Goal: Information Seeking & Learning: Compare options

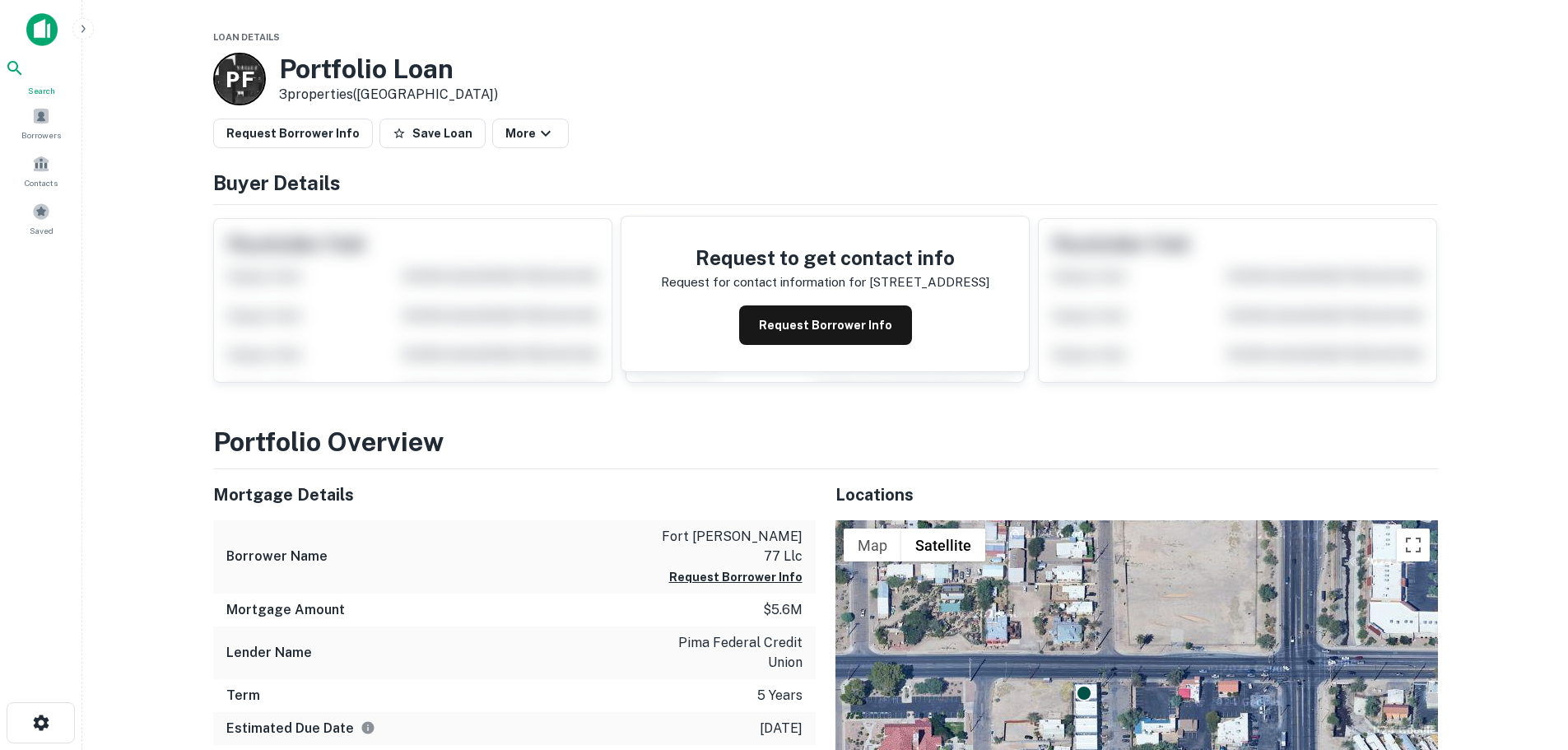
click at [25, 78] on icon at bounding box center [15, 69] width 20 height 20
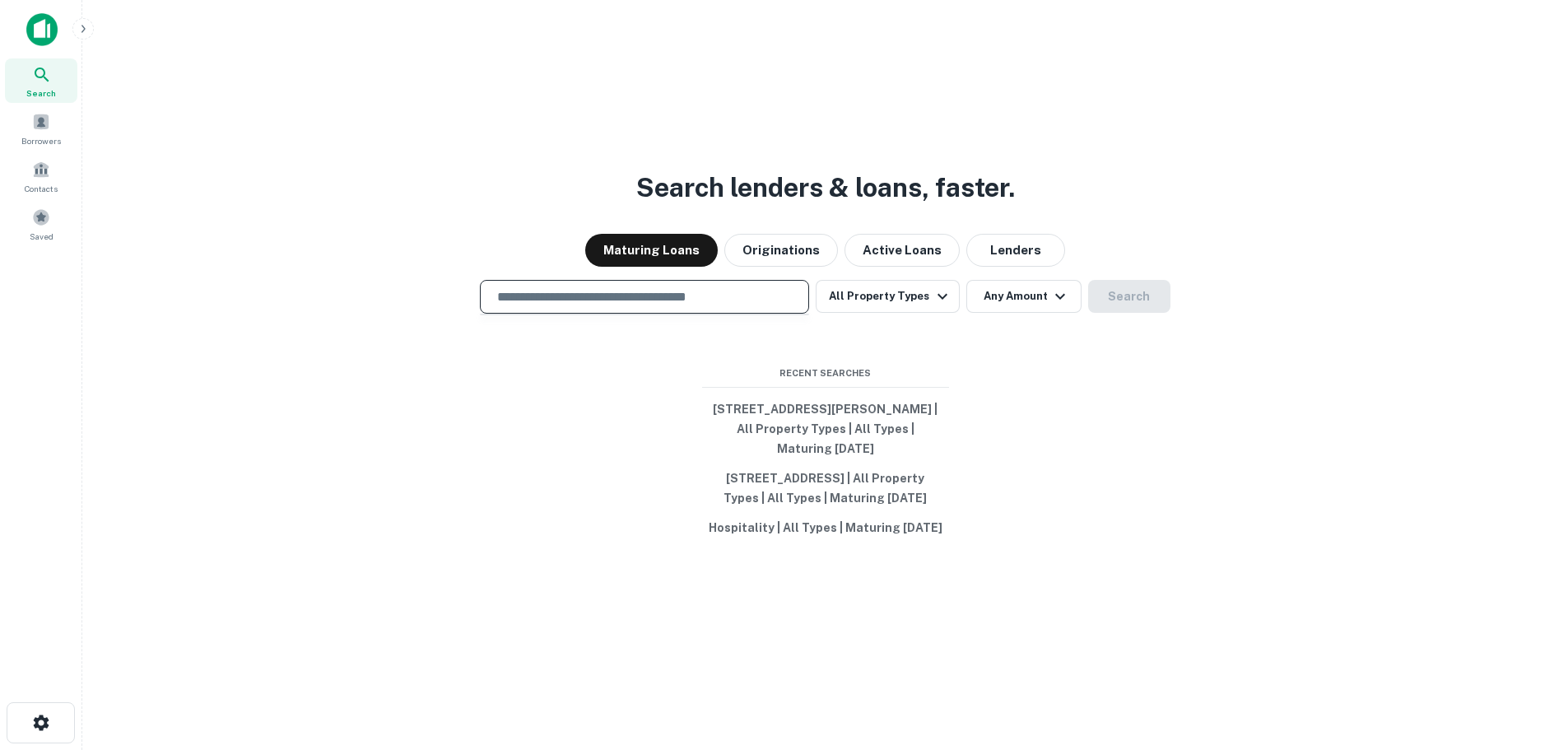
click at [598, 288] on input "text" at bounding box center [644, 297] width 314 height 19
type input "**********"
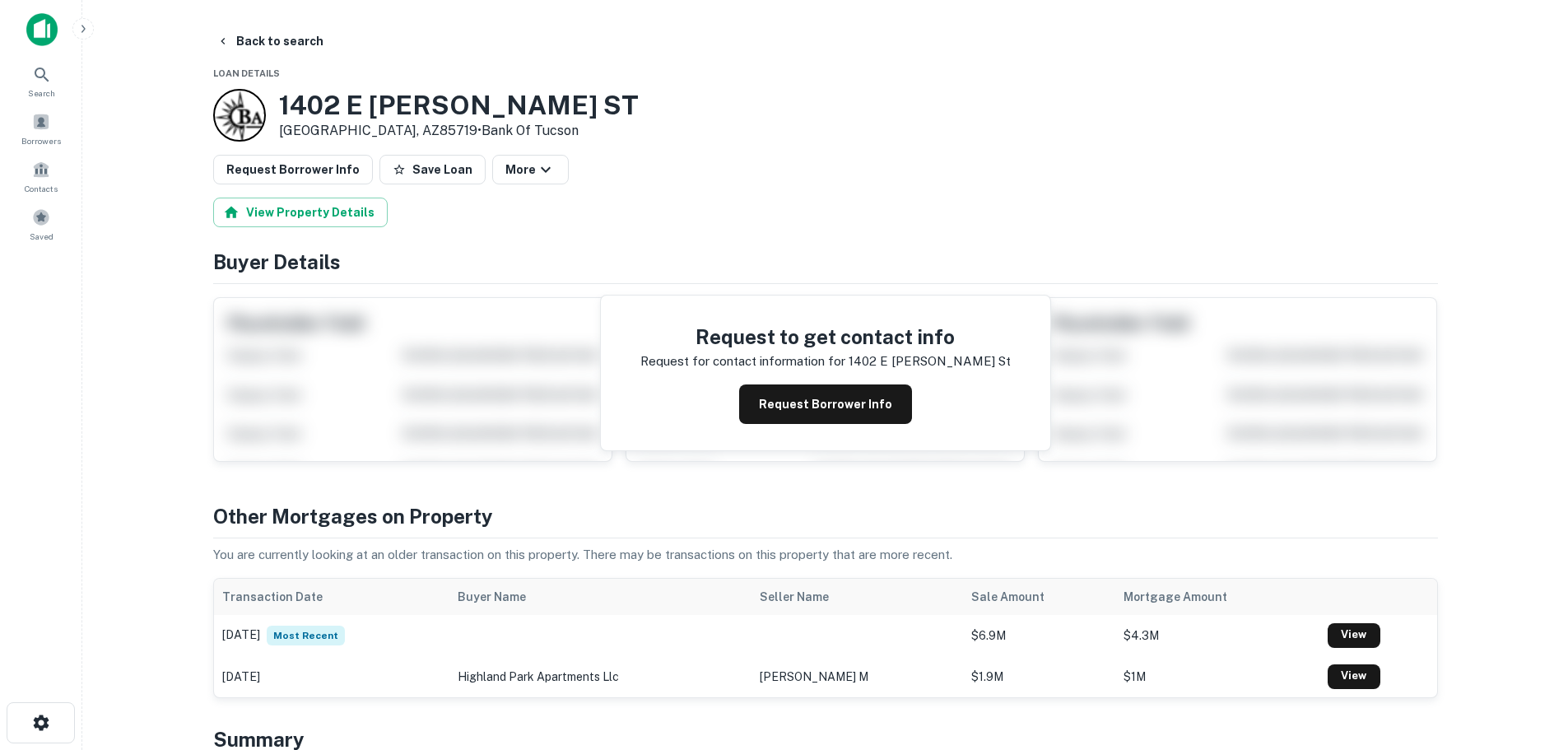
scroll to position [329, 0]
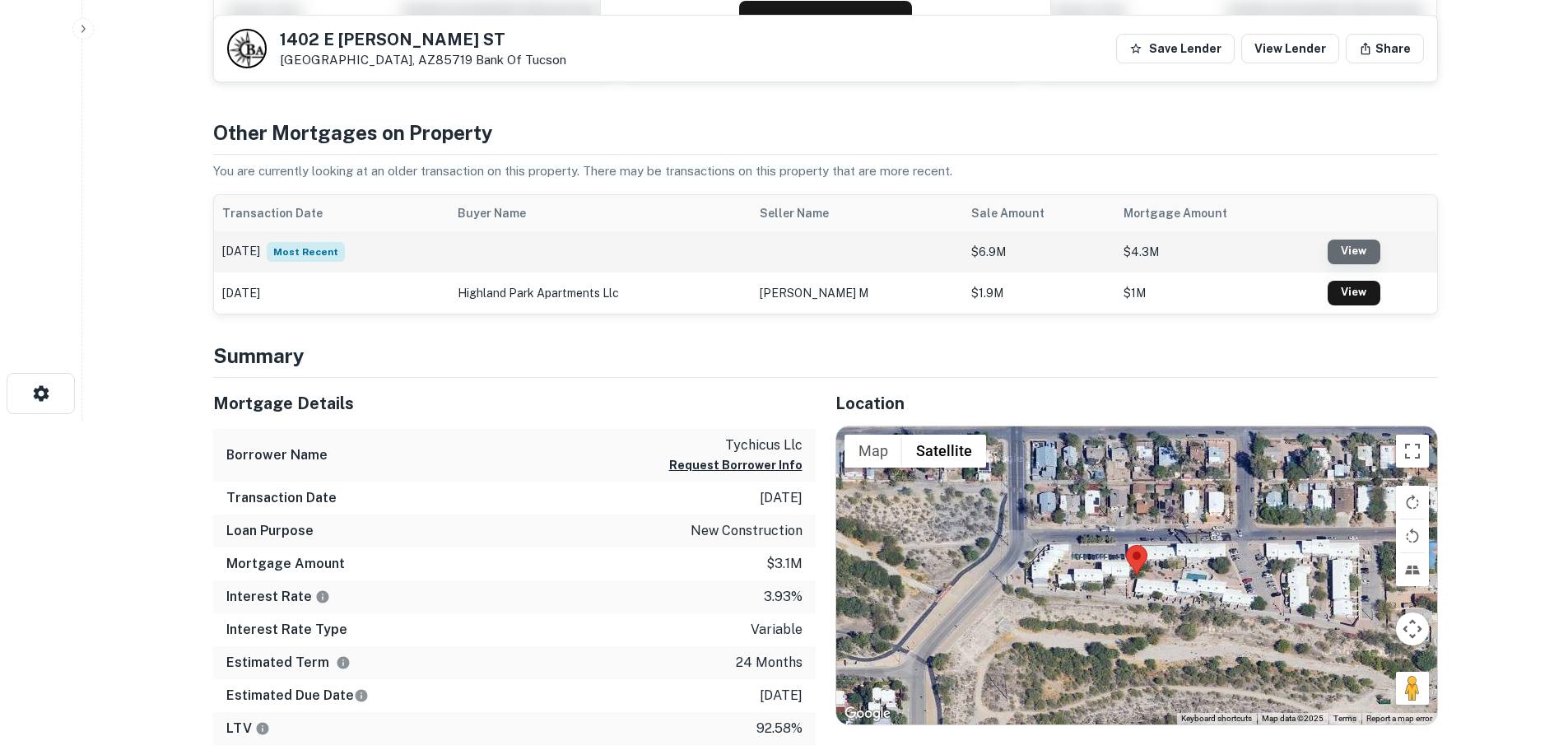
click at [1369, 245] on link "View" at bounding box center [1354, 251] width 53 height 25
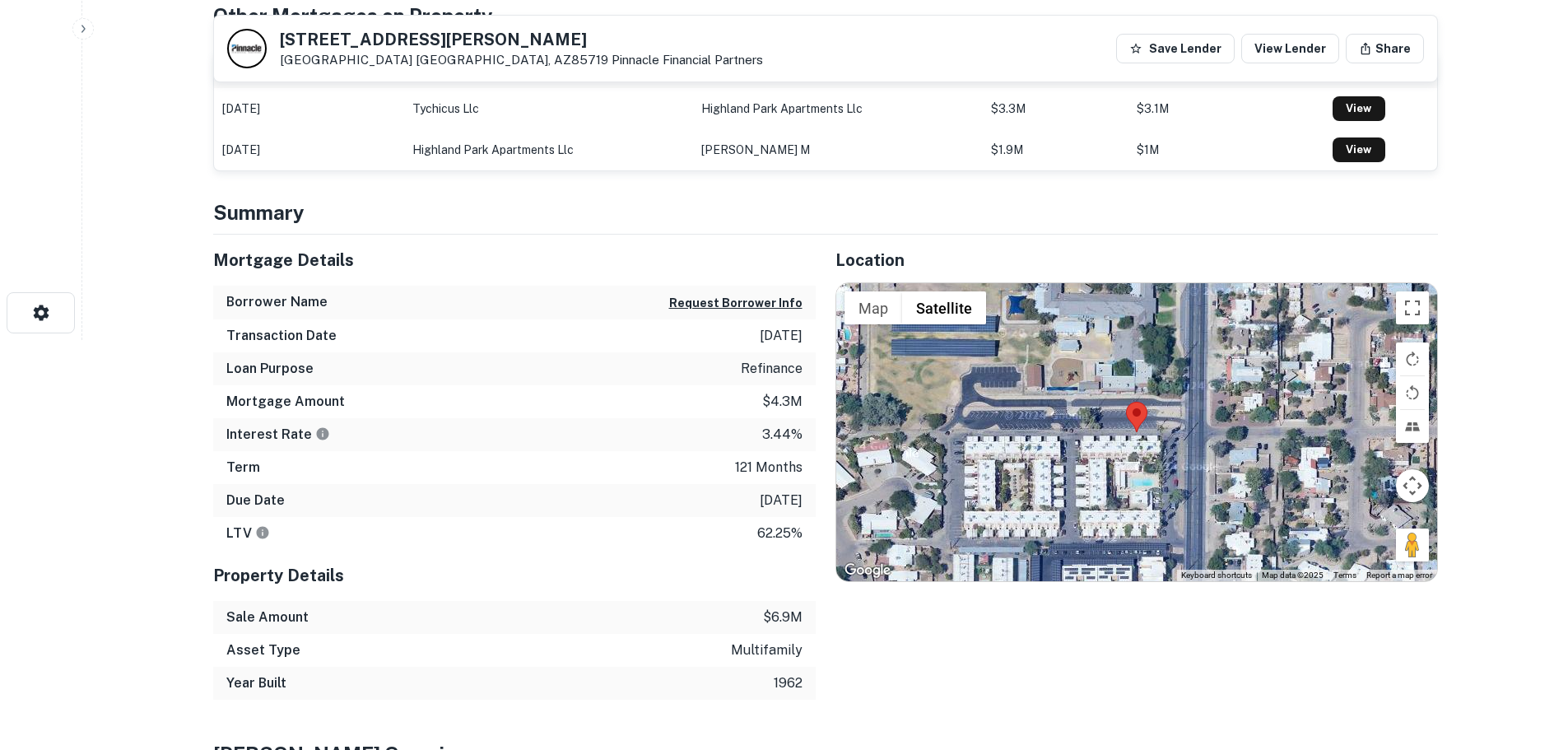
scroll to position [247, 0]
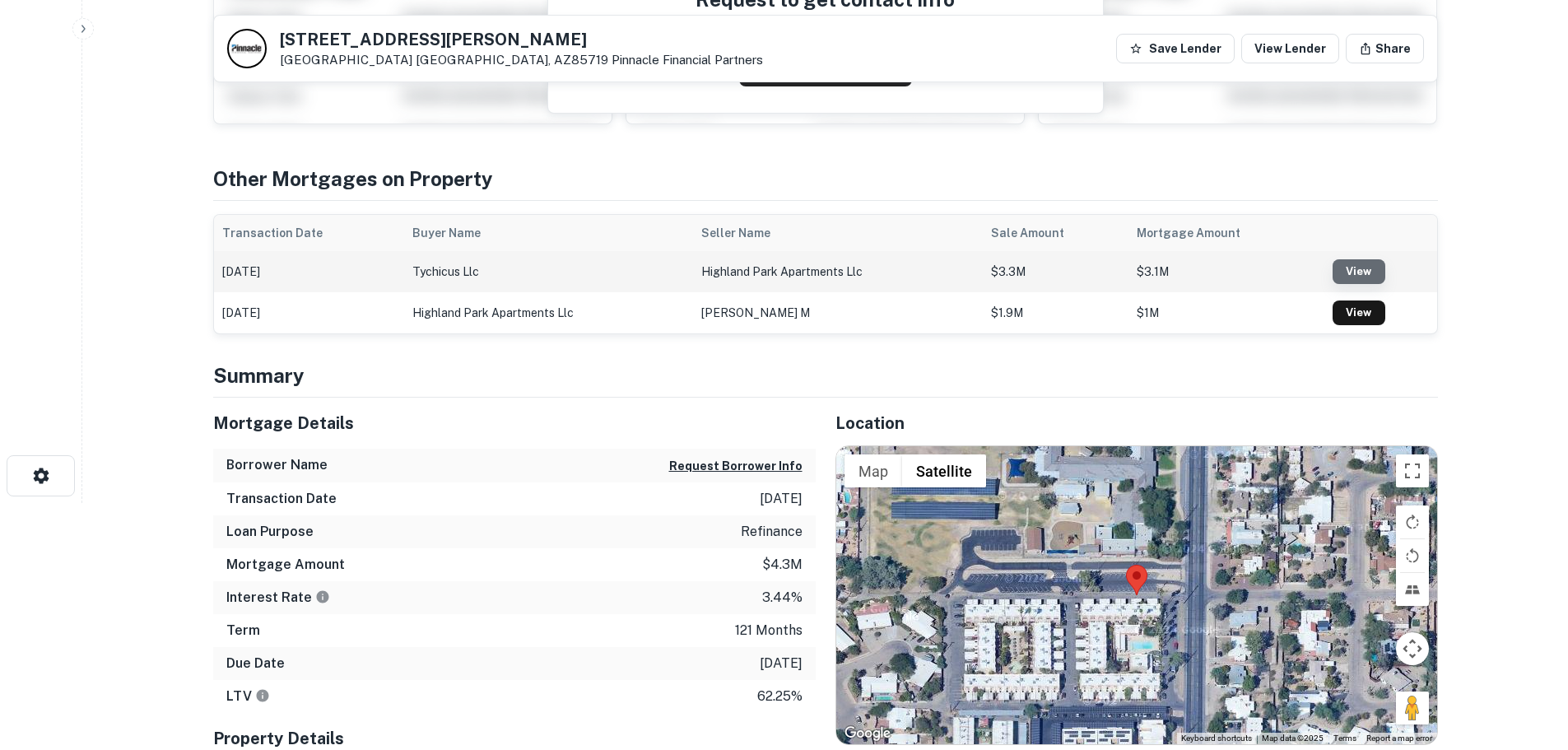
click at [1355, 272] on link "View" at bounding box center [1359, 271] width 53 height 25
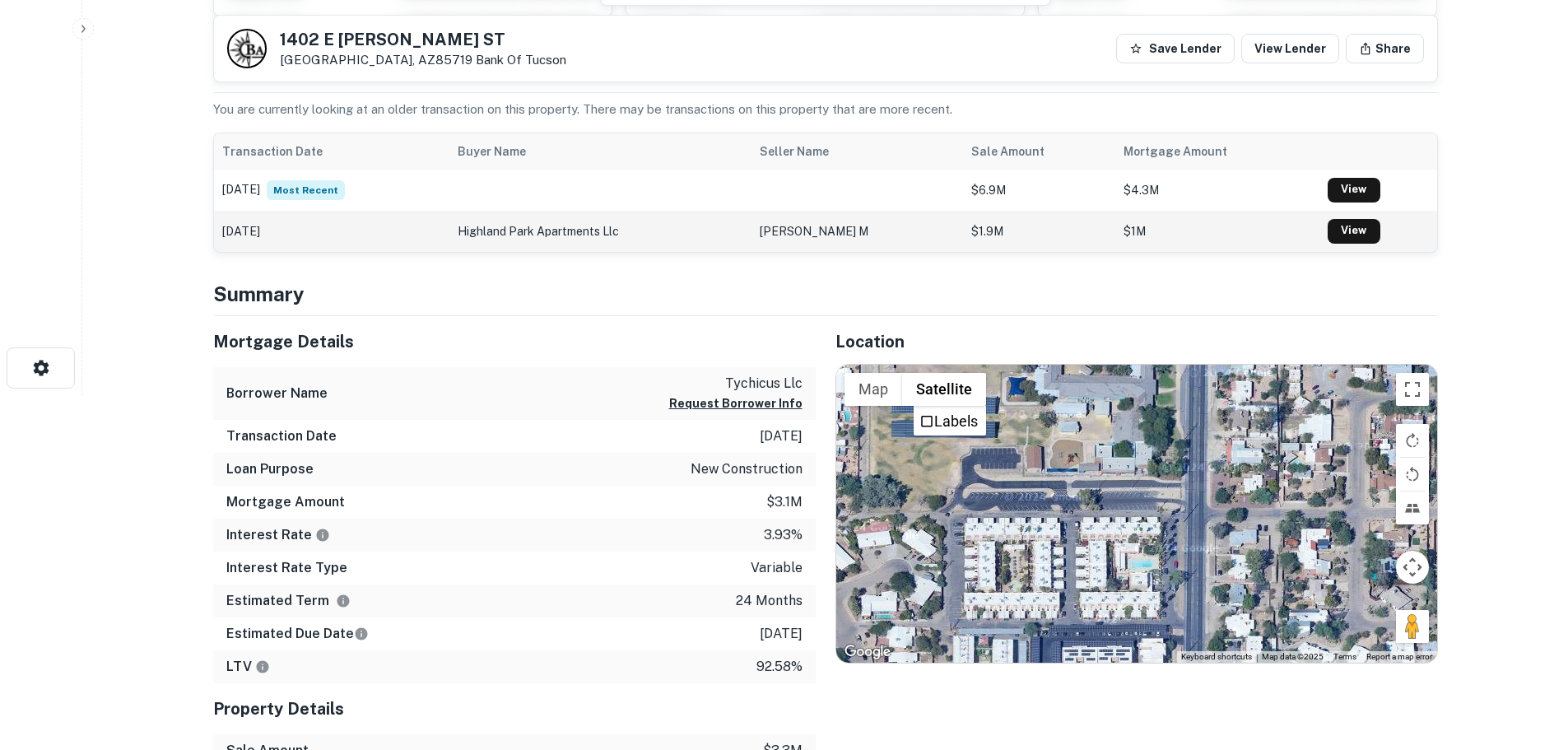
scroll to position [329, 0]
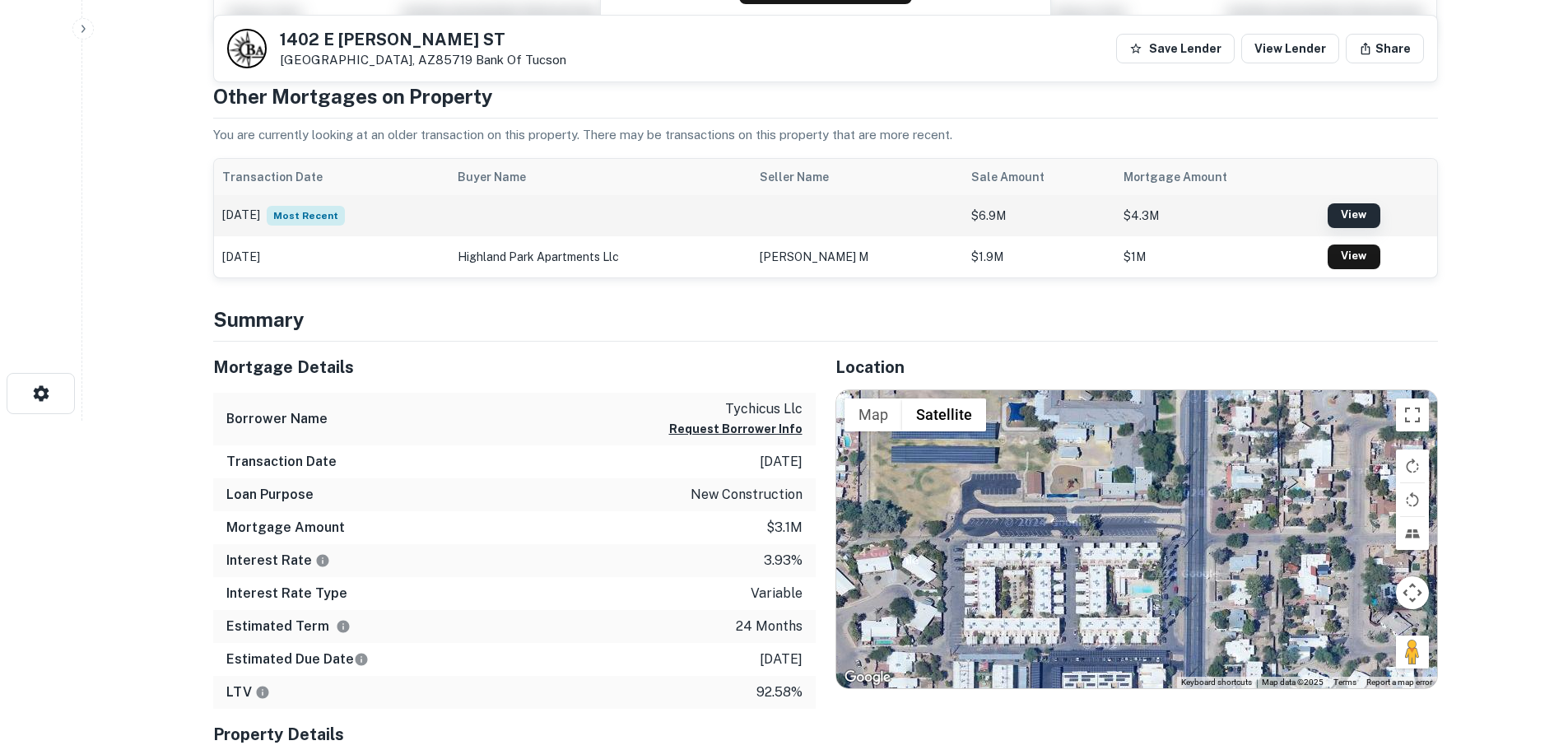
click at [1360, 215] on link "View" at bounding box center [1354, 215] width 53 height 25
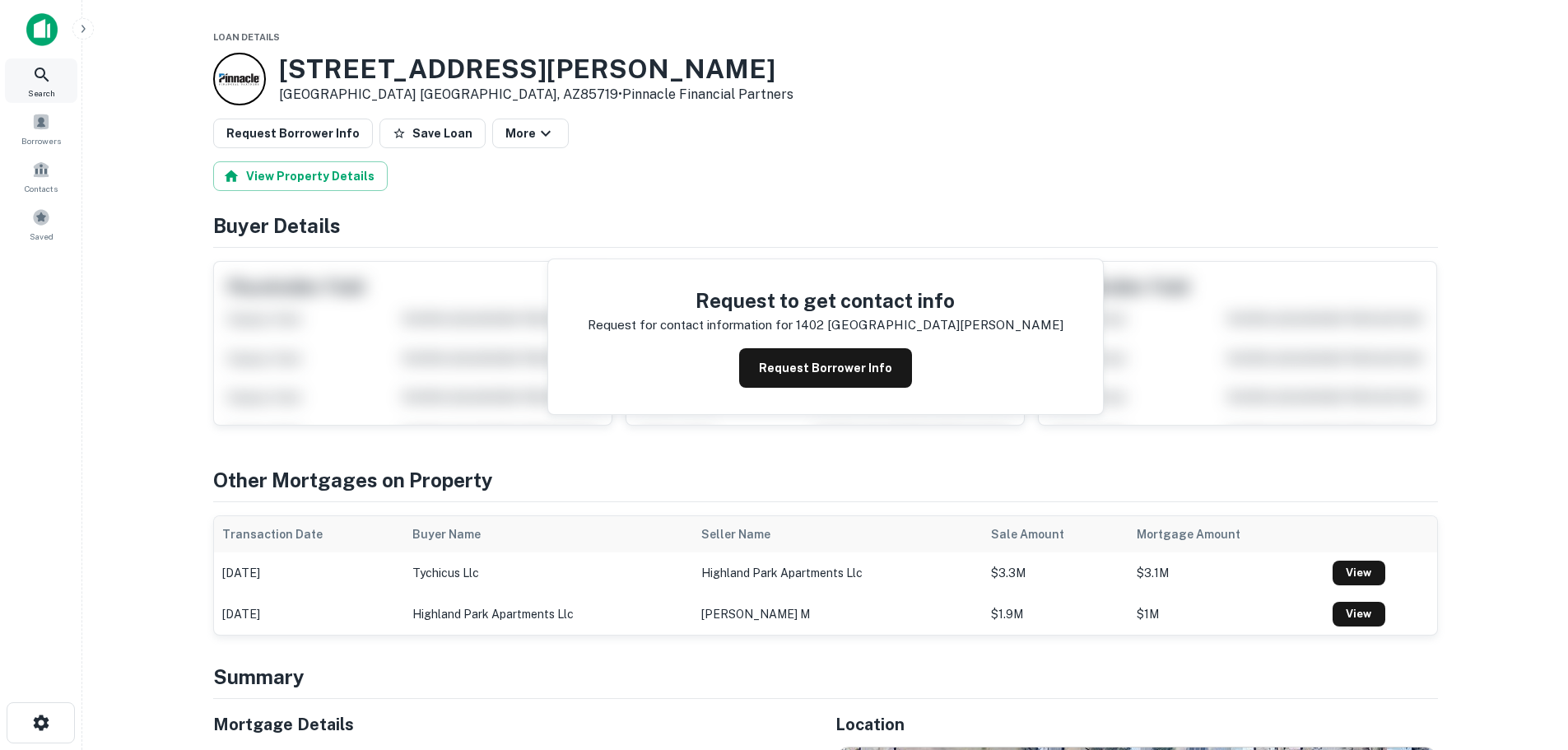
click at [37, 83] on icon at bounding box center [42, 75] width 20 height 20
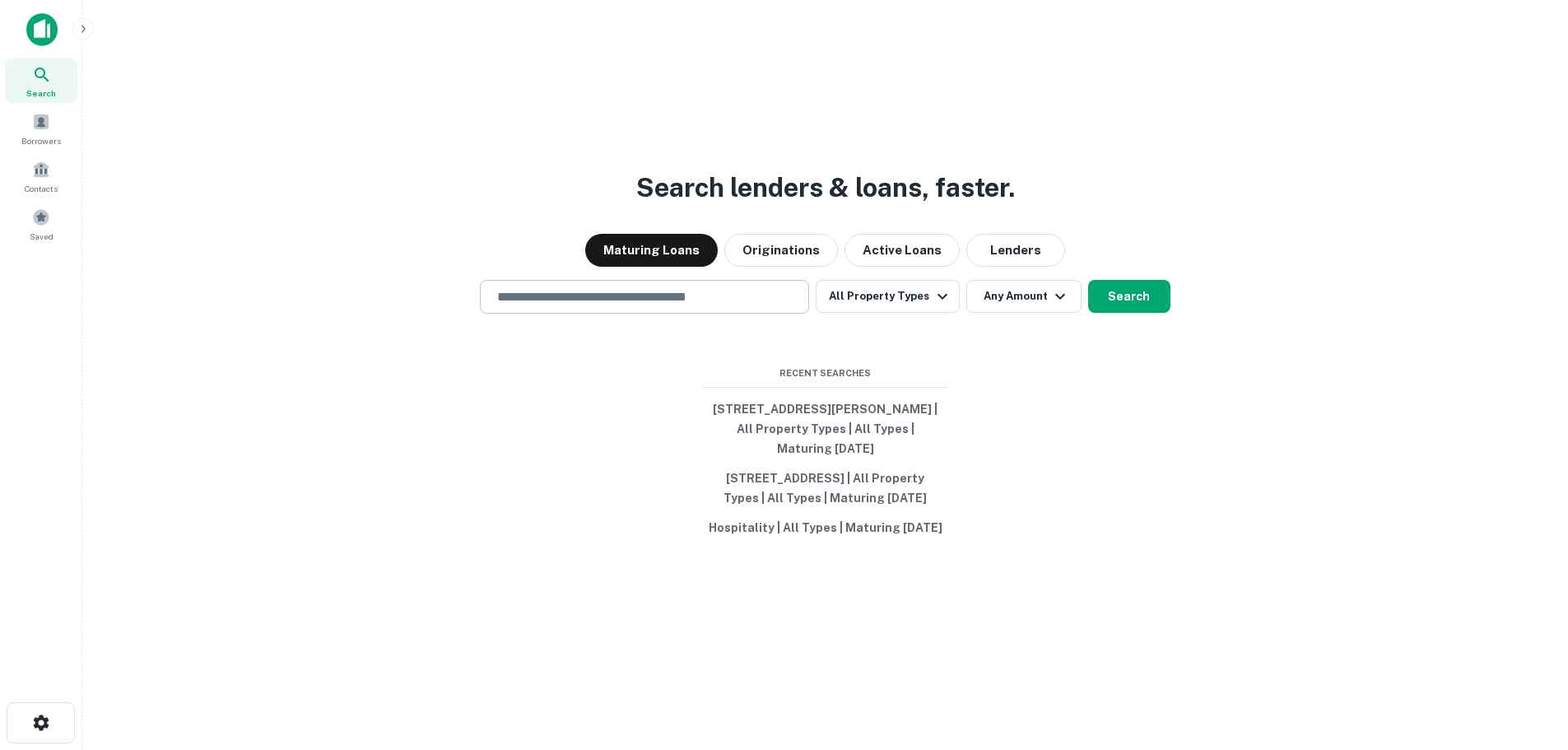
click at [662, 291] on input "text" at bounding box center [644, 297] width 314 height 19
paste input "**********"
type input "**********"
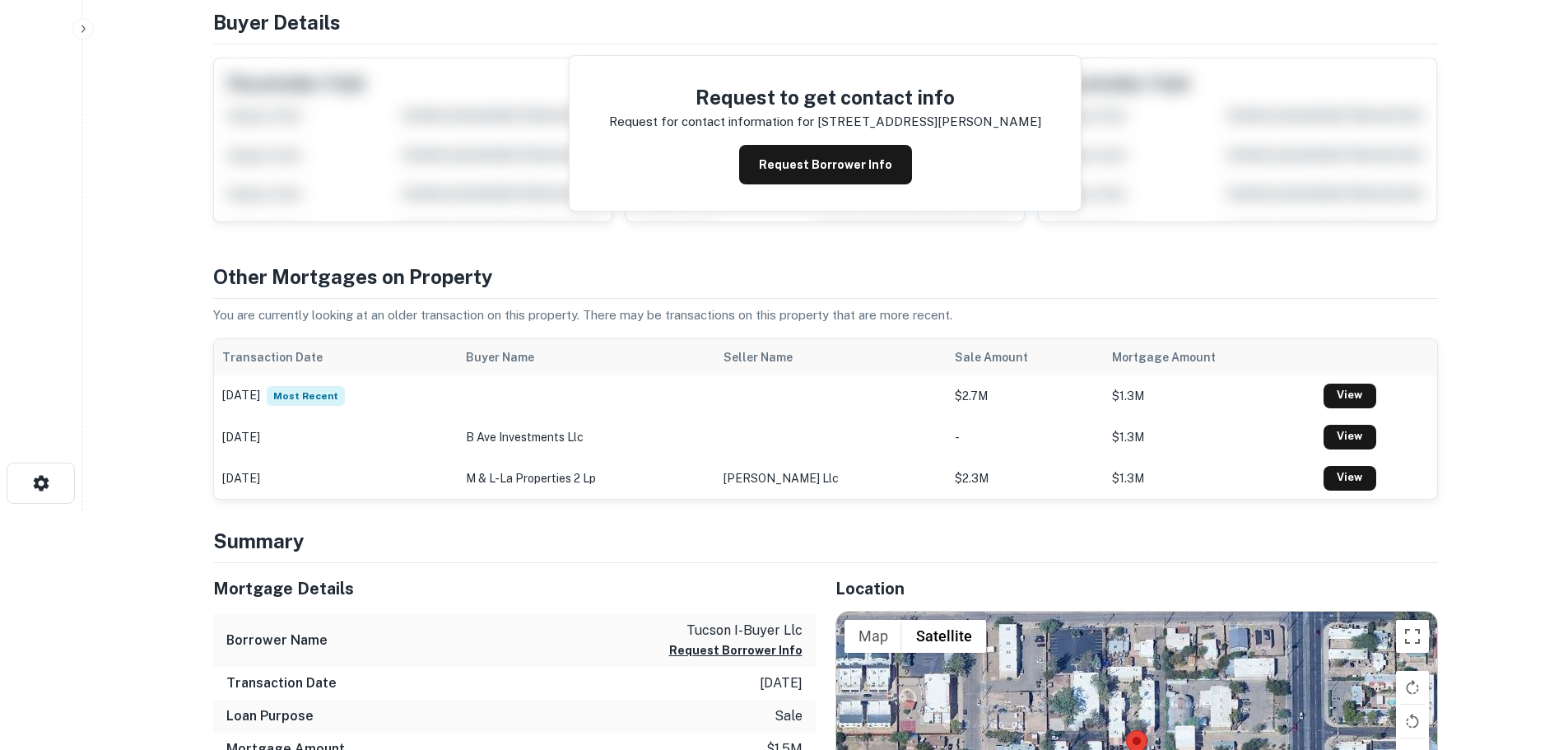
scroll to position [82, 0]
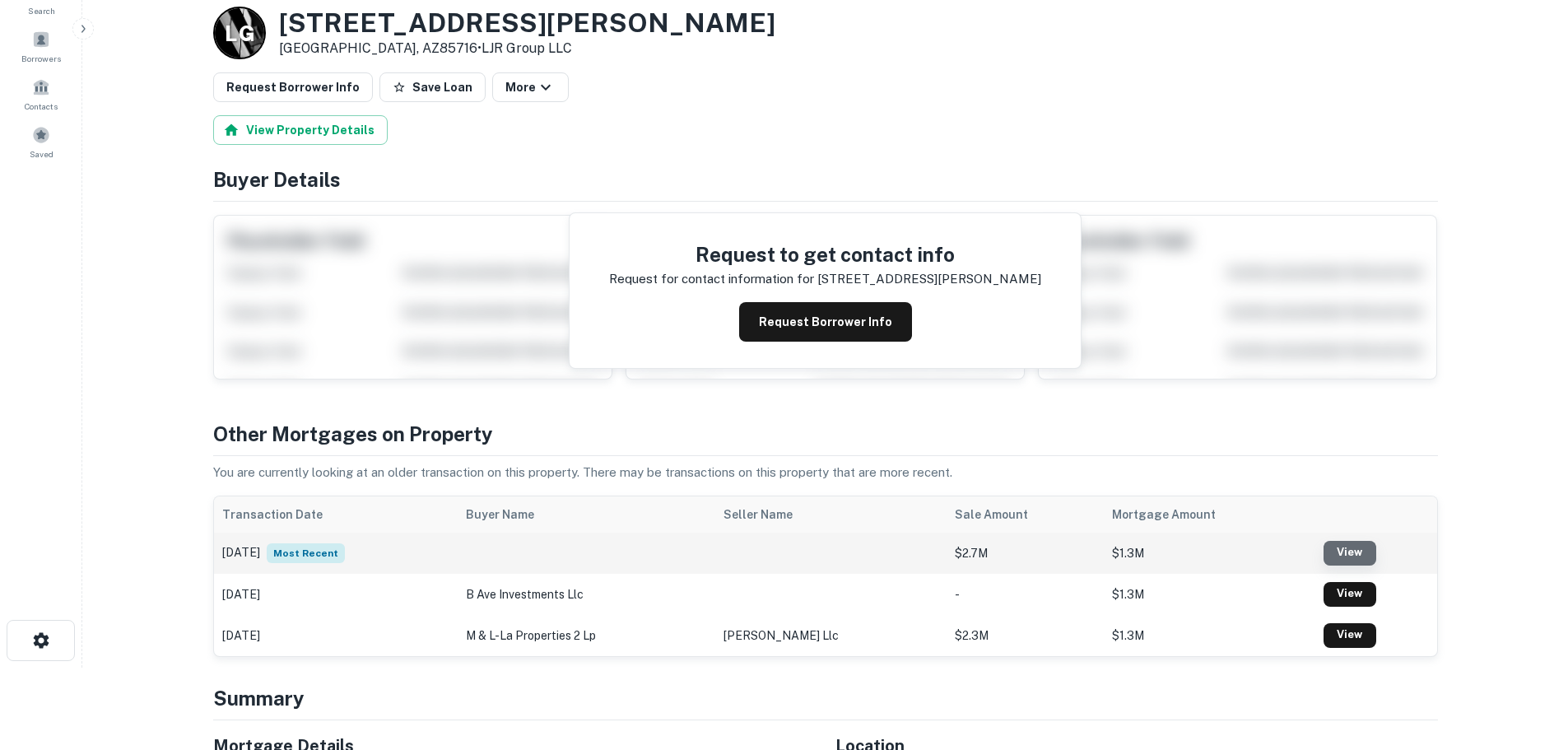
click at [1356, 553] on link "View" at bounding box center [1350, 552] width 53 height 25
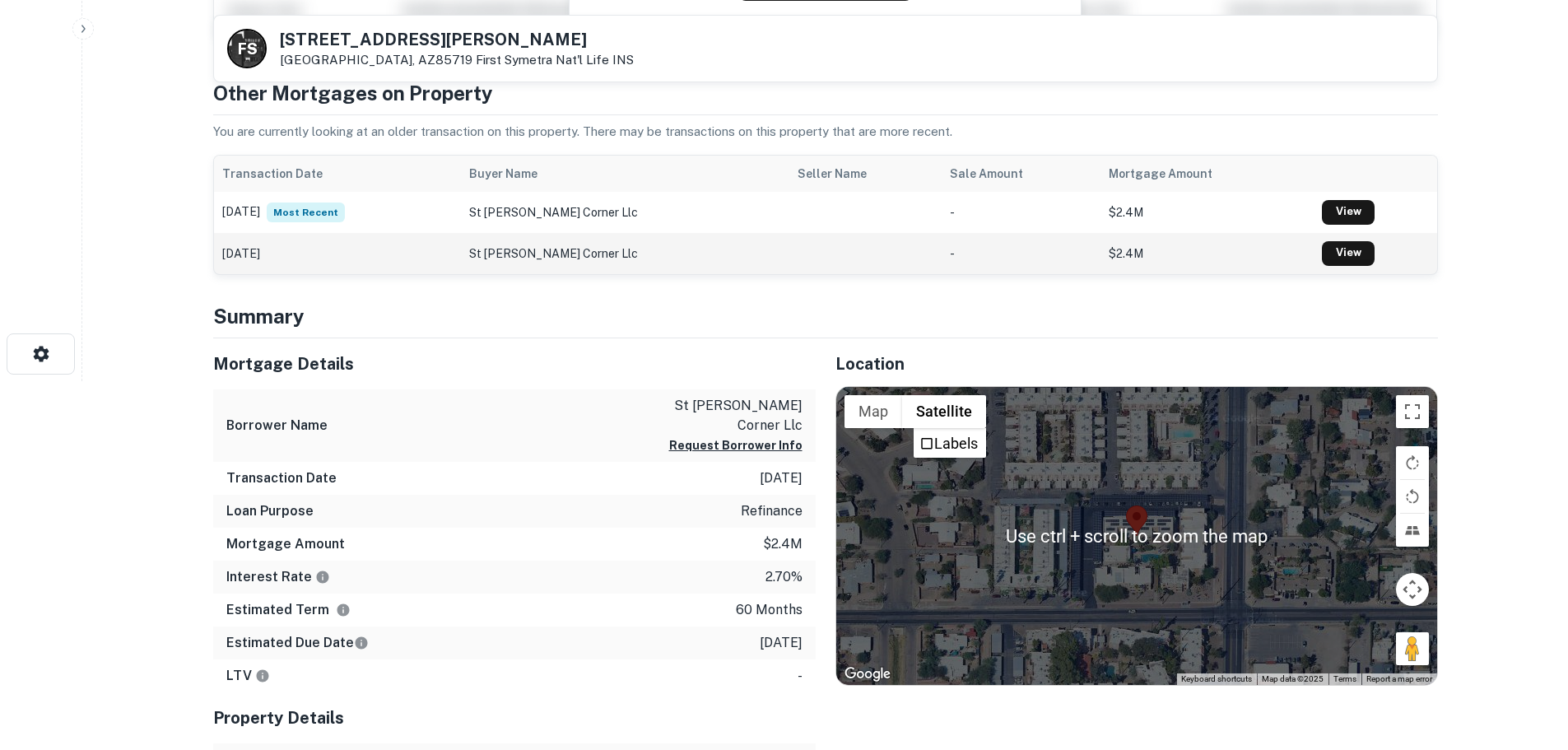
scroll to position [247, 0]
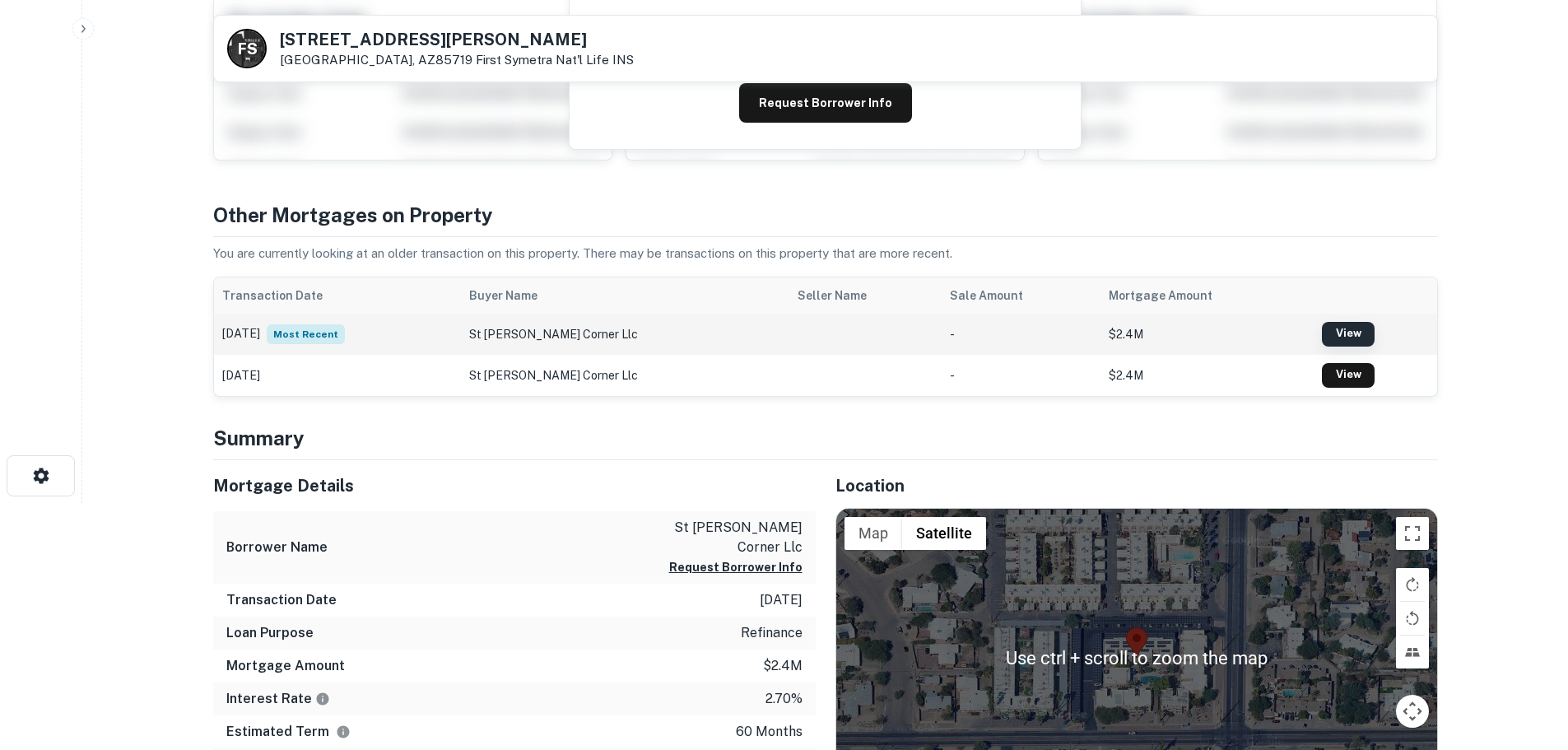
click at [1341, 337] on link "View" at bounding box center [1348, 333] width 53 height 25
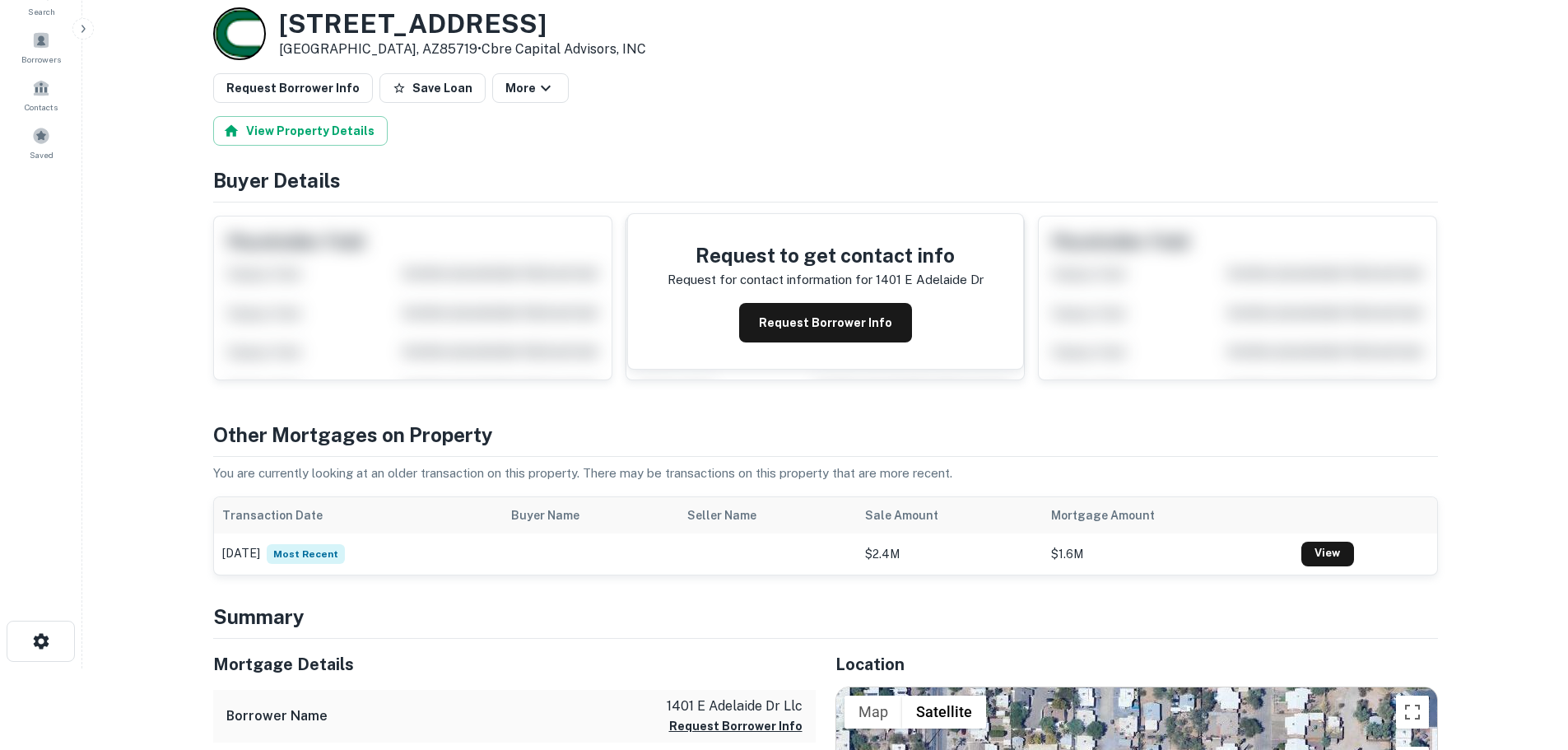
scroll to position [329, 0]
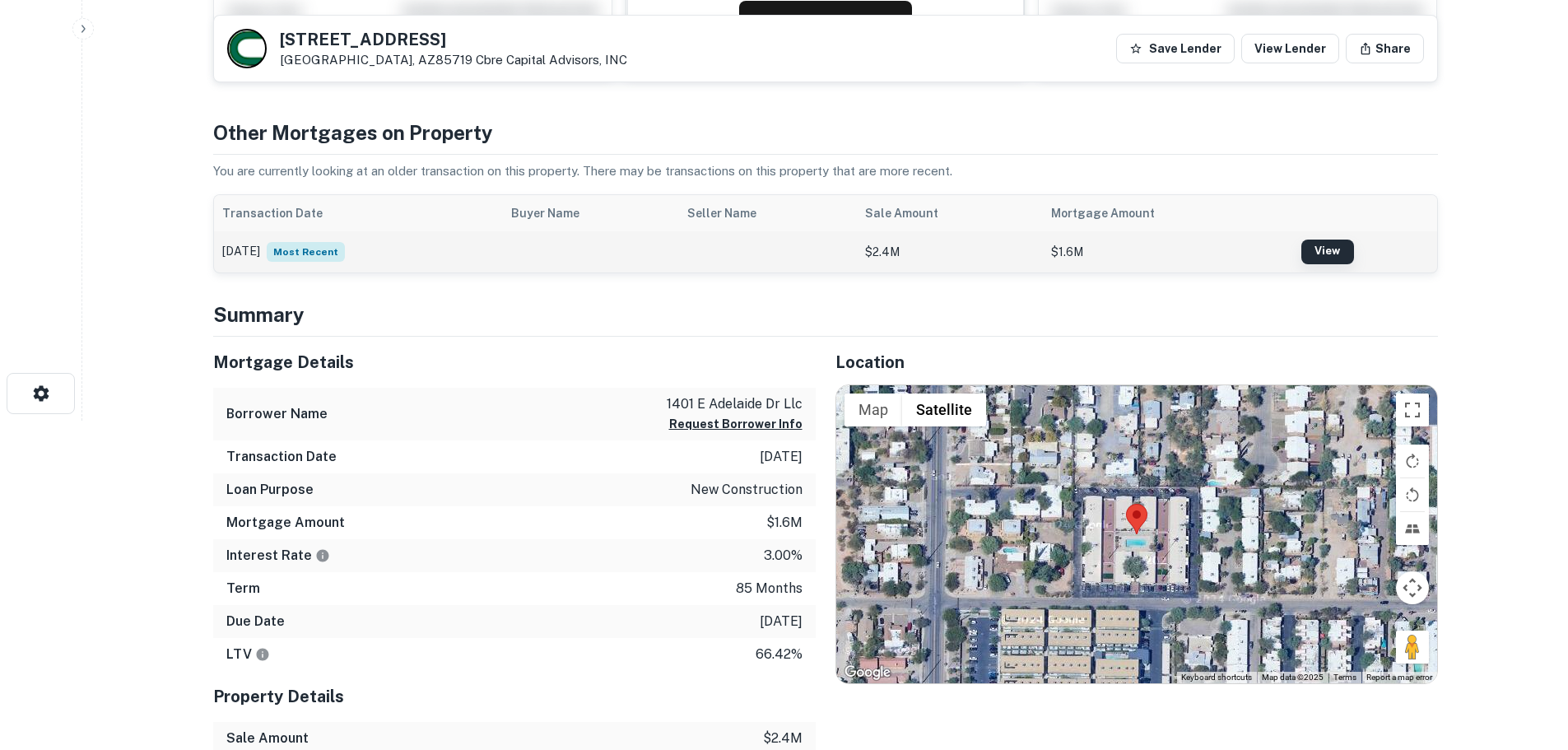
drag, startPoint x: 1326, startPoint y: 255, endPoint x: 1313, endPoint y: 255, distance: 13.0
click at [1326, 255] on link "View" at bounding box center [1328, 251] width 53 height 25
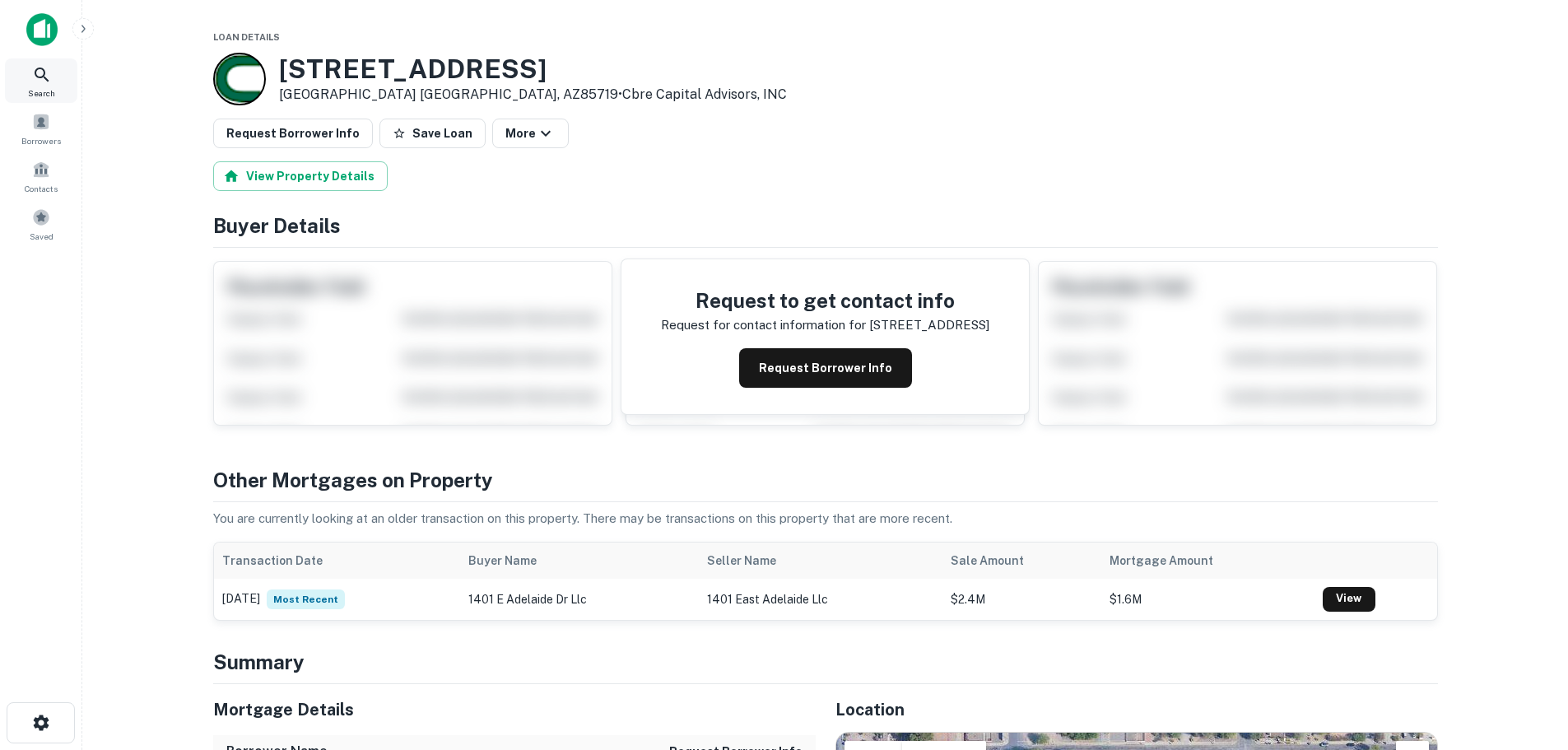
click at [48, 74] on icon at bounding box center [42, 75] width 20 height 20
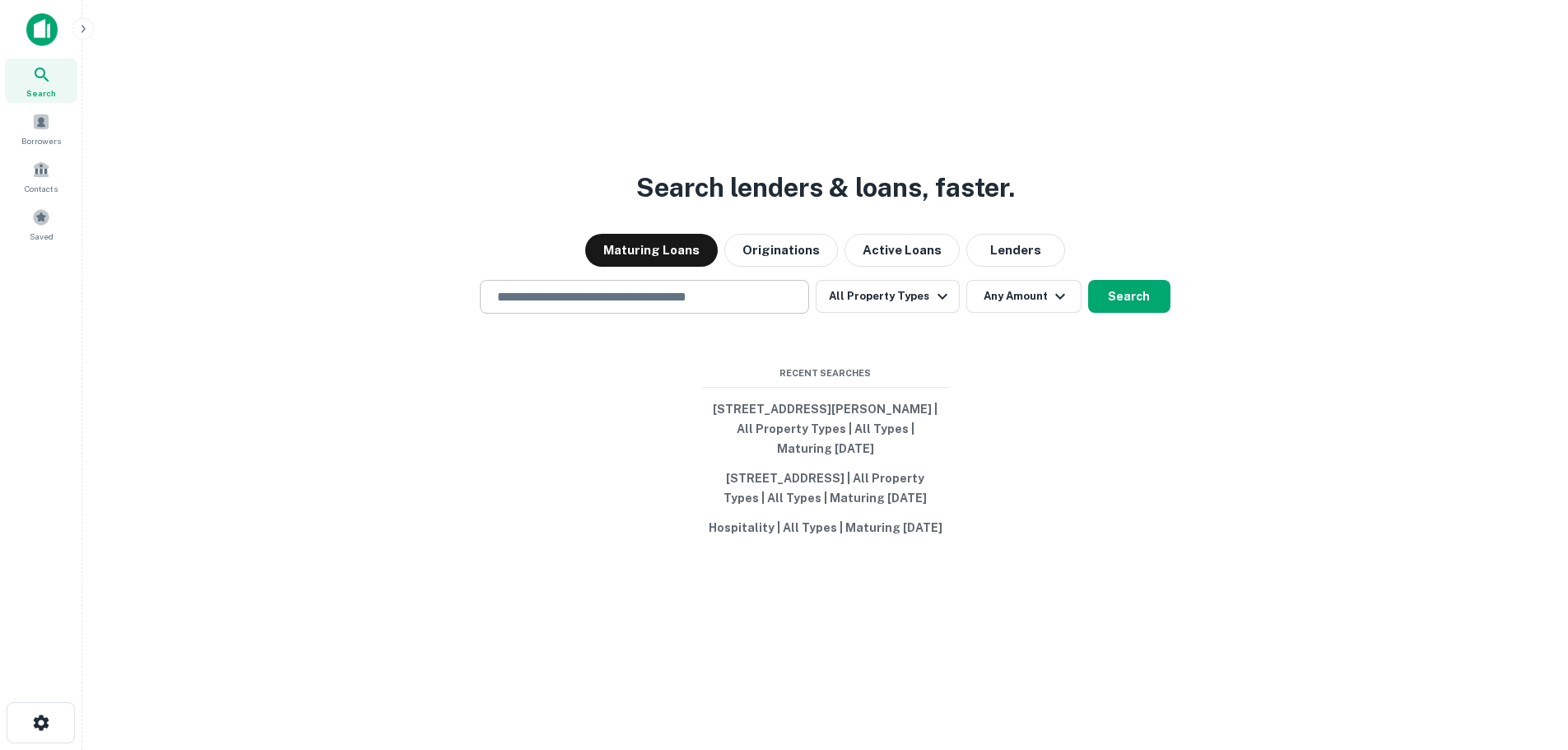
drag, startPoint x: 0, startPoint y: 0, endPoint x: 565, endPoint y: 291, distance: 635.5
click at [565, 291] on input "text" at bounding box center [644, 297] width 314 height 19
paste input "**********"
type input "**********"
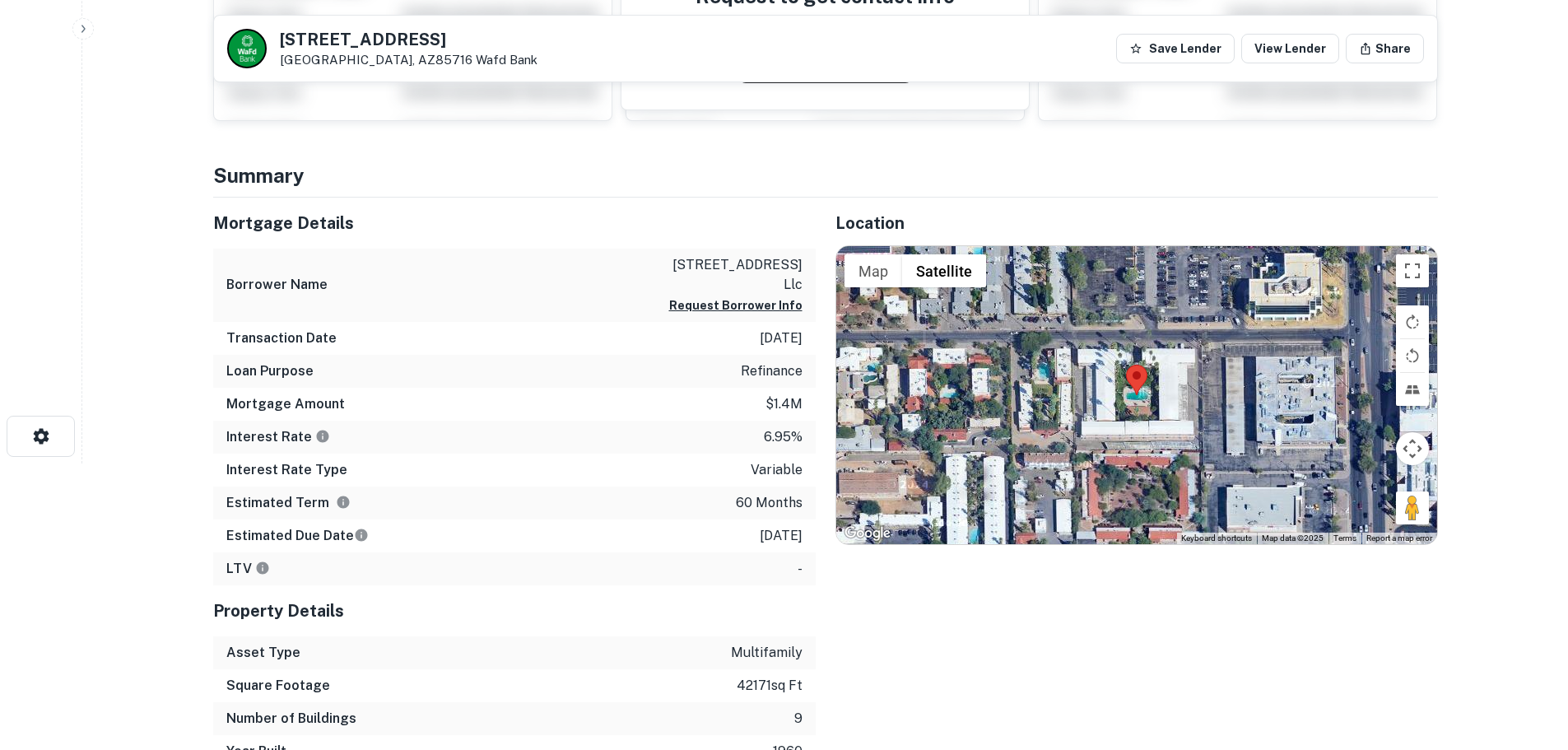
scroll to position [165, 0]
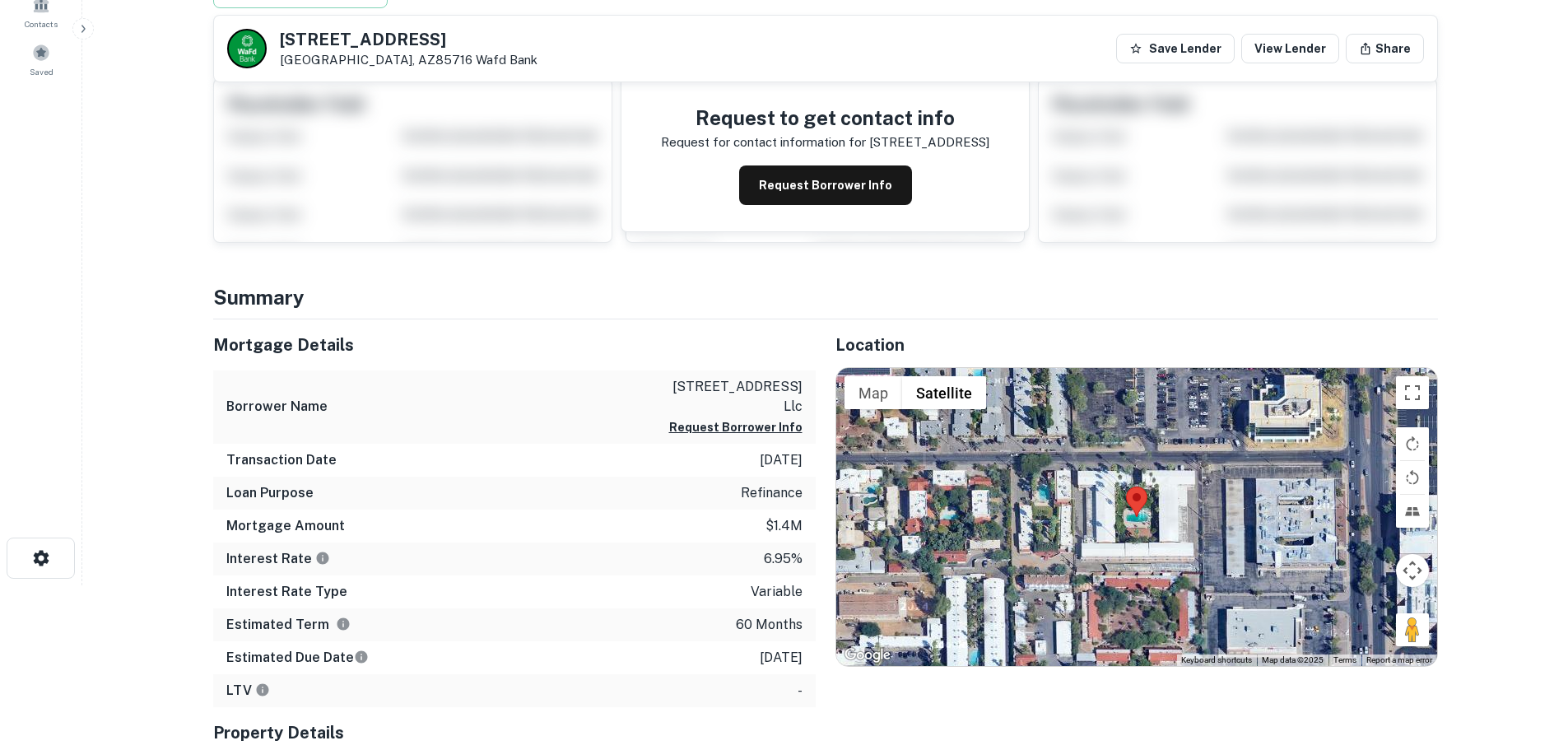
click at [177, 247] on main "Back to search 3814 E 4TH ST Tucson, AZ85716 Wafd Bank Save Lender View Lender …" at bounding box center [825, 210] width 1486 height 750
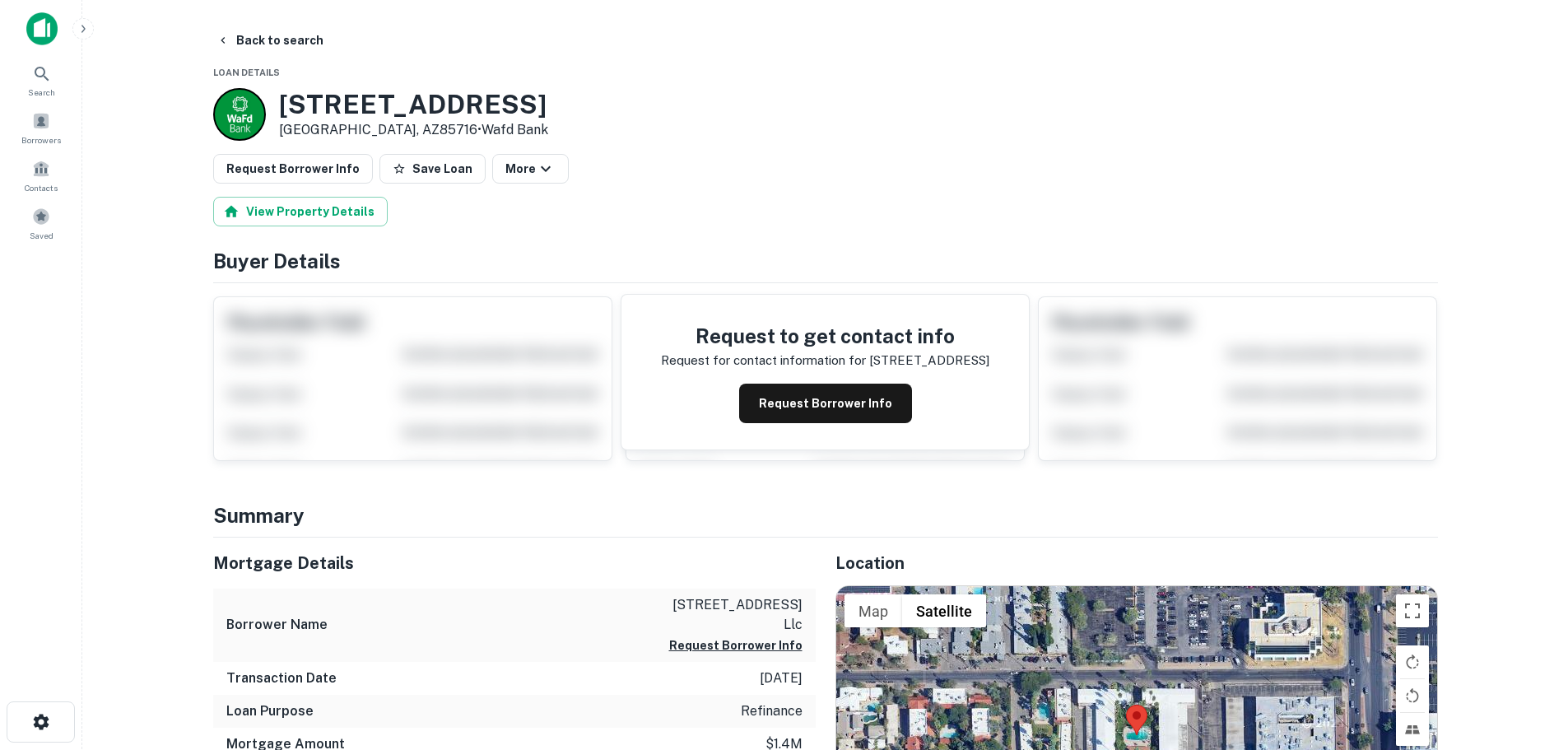
scroll to position [0, 0]
click at [38, 85] on div "Search" at bounding box center [40, 81] width 72 height 45
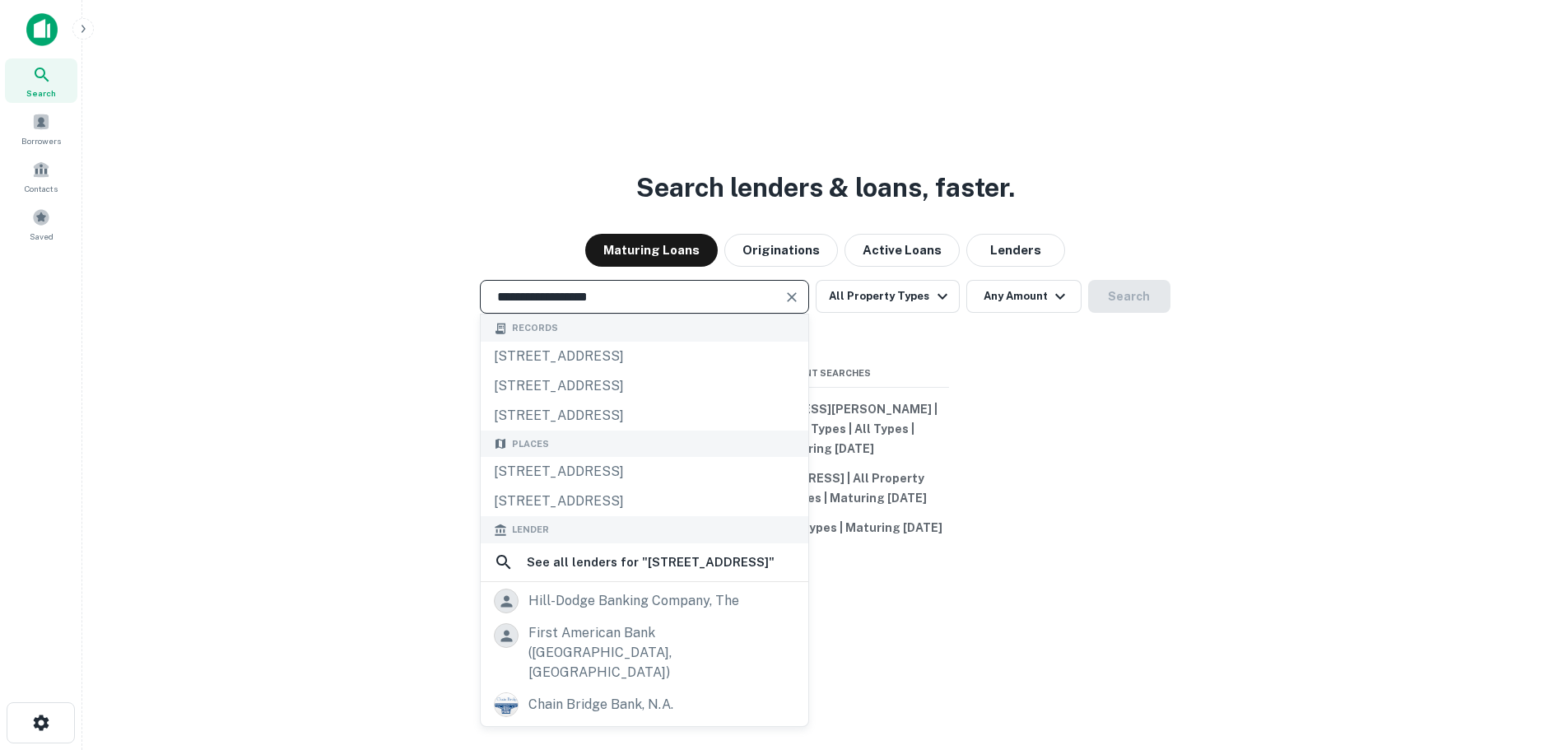
type input "**********"
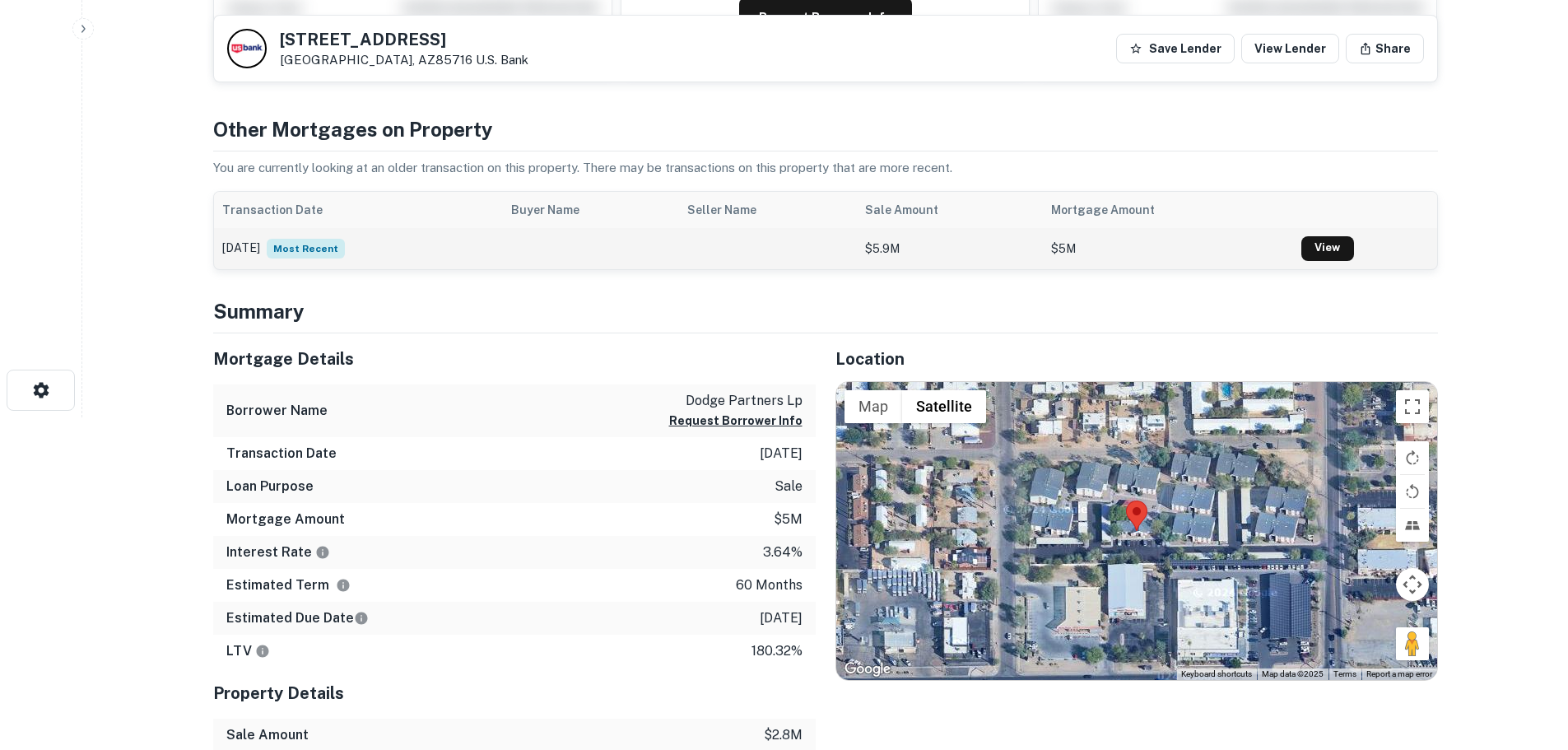
scroll to position [247, 0]
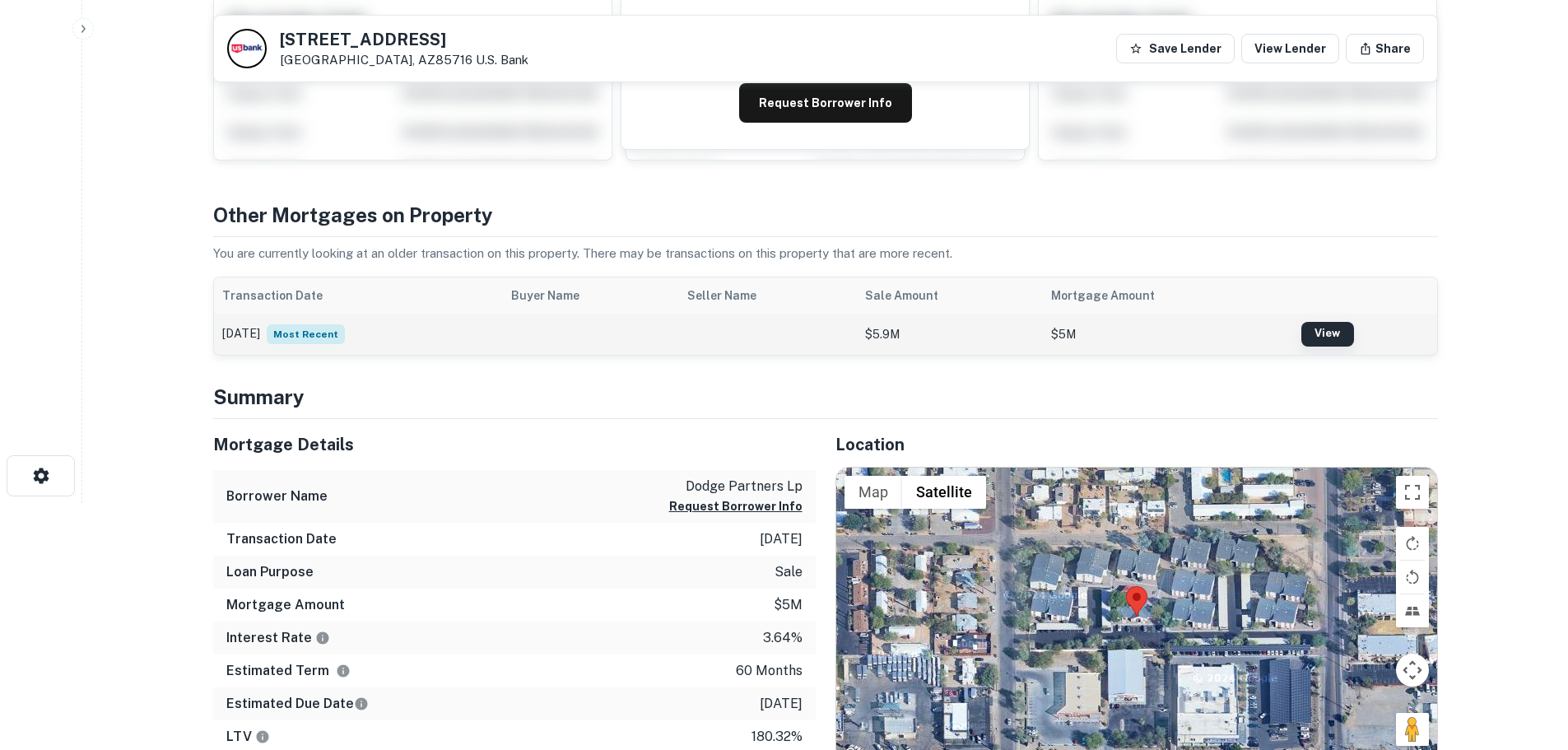
drag, startPoint x: 1328, startPoint y: 332, endPoint x: 1318, endPoint y: 332, distance: 10.0
click at [1328, 332] on link "View" at bounding box center [1328, 333] width 53 height 25
